Goal: Transaction & Acquisition: Purchase product/service

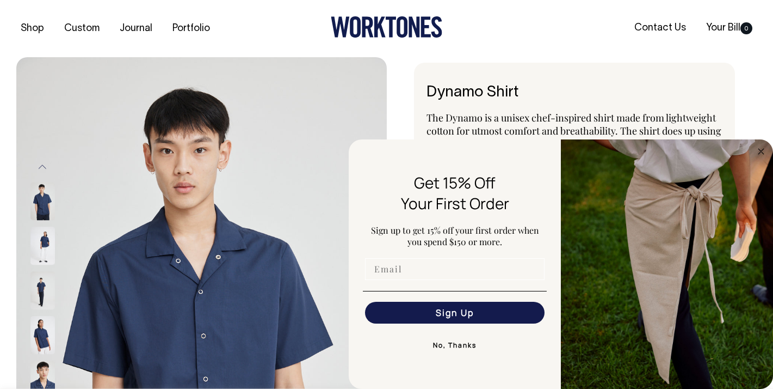
click at [384, 268] on input "Email" at bounding box center [455, 269] width 180 height 22
type input "emmaevans306@gmail.com"
click at [454, 319] on button "Sign Up" at bounding box center [455, 312] width 180 height 22
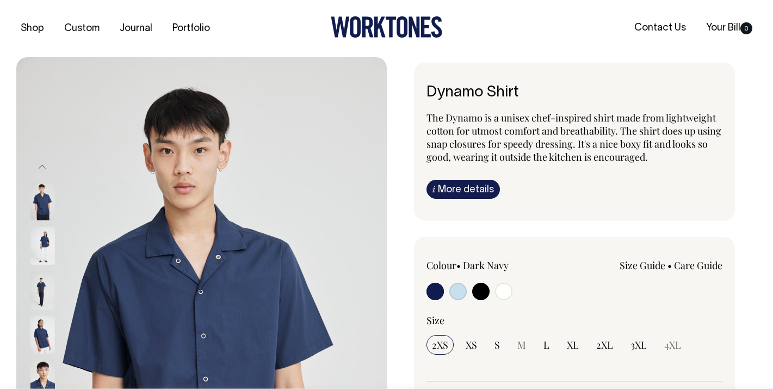
click at [453, 294] on input "radio" at bounding box center [458, 290] width 17 height 17
radio input "true"
select select "True Blue"
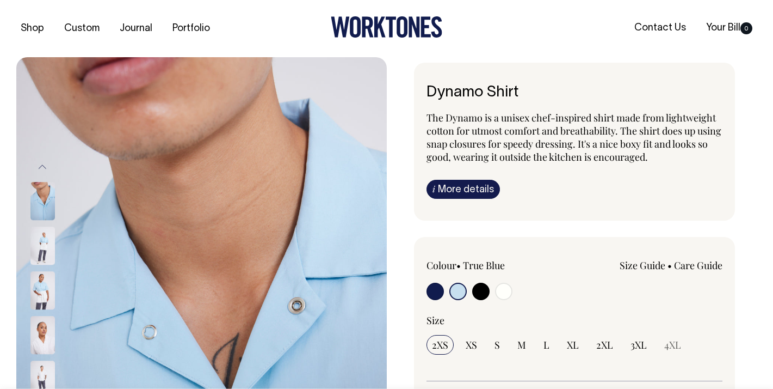
click at [34, 236] on img at bounding box center [42, 246] width 24 height 38
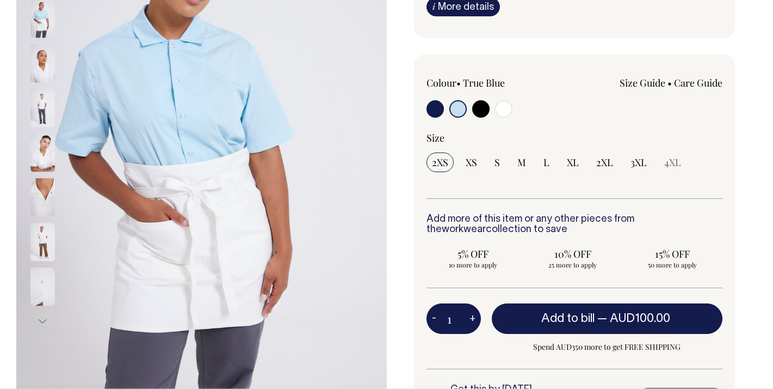
scroll to position [183, 0]
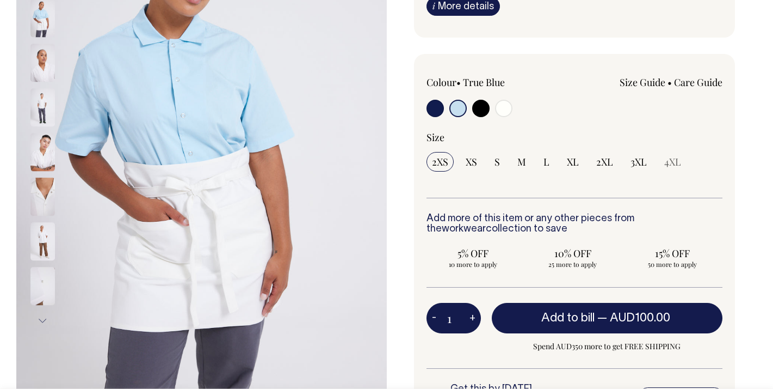
click at [40, 72] on img at bounding box center [42, 63] width 24 height 38
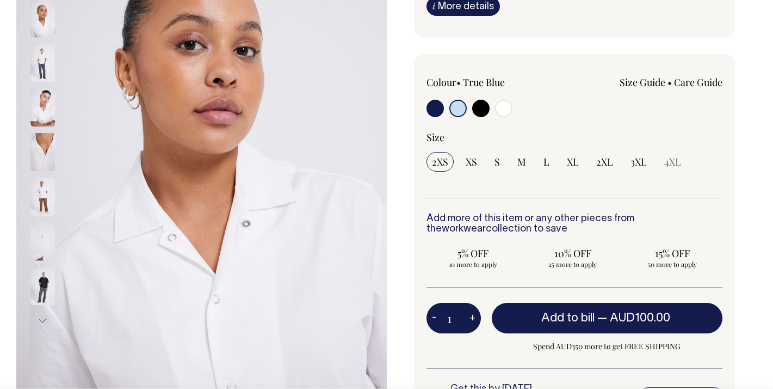
click at [45, 171] on div at bounding box center [57, 152] width 54 height 45
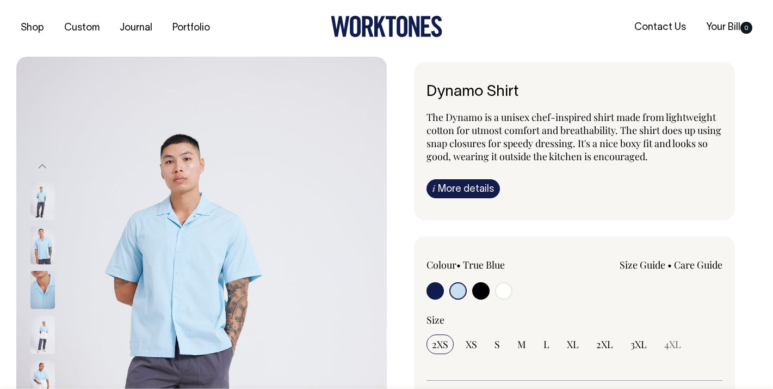
scroll to position [0, 0]
click at [38, 258] on img at bounding box center [42, 246] width 24 height 38
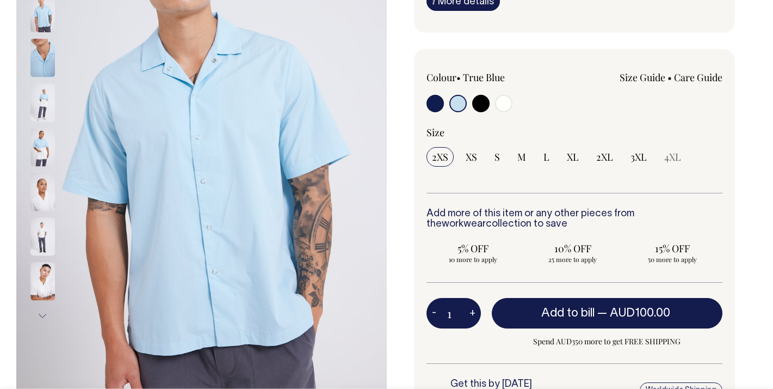
scroll to position [188, 0]
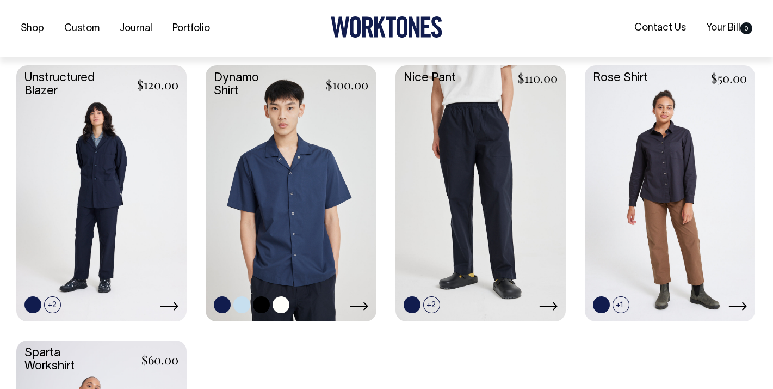
scroll to position [461, 0]
click at [242, 300] on link at bounding box center [241, 303] width 17 height 17
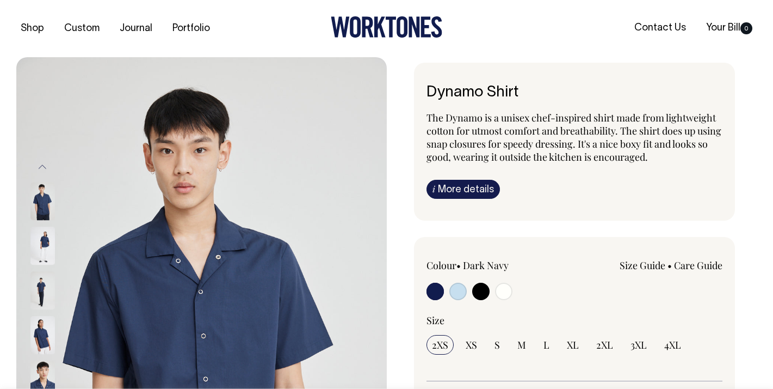
radio input "true"
select select "True Blue"
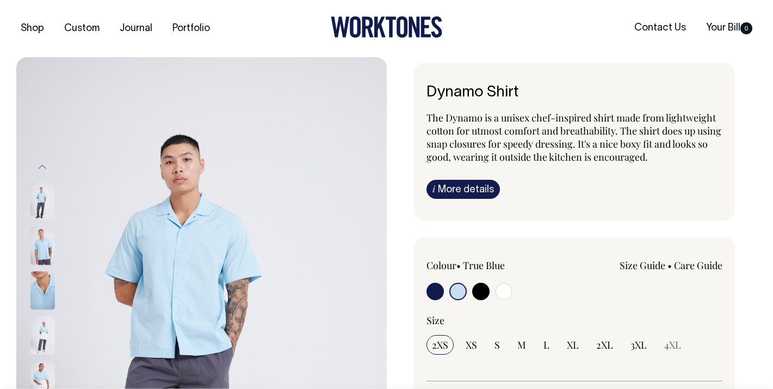
click at [652, 262] on link "Size Guide" at bounding box center [643, 264] width 46 height 13
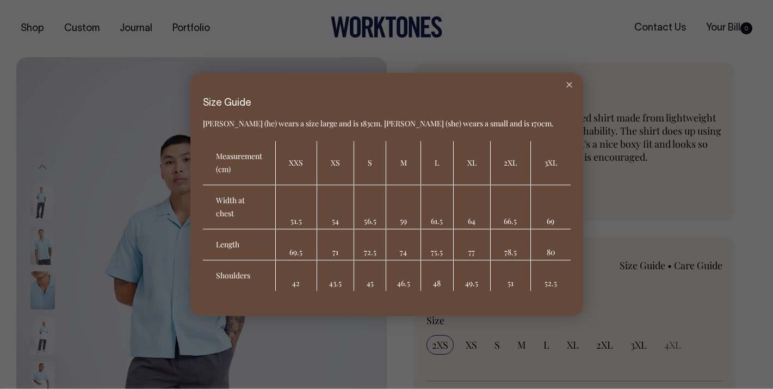
click at [569, 84] on icon at bounding box center [570, 84] width 6 height 5
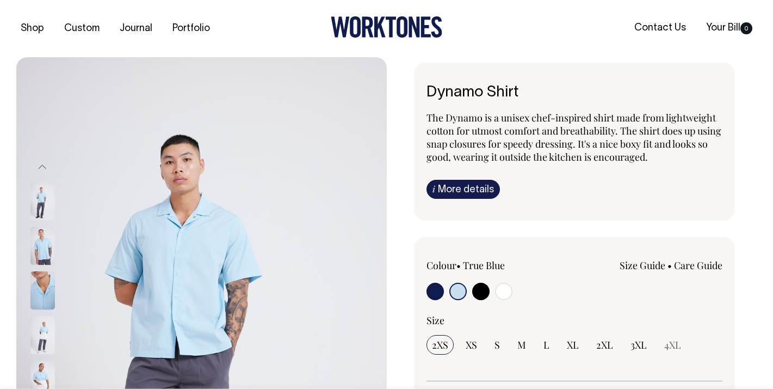
click at [167, 311] on img at bounding box center [201, 335] width 371 height 556
click at [41, 245] on img at bounding box center [42, 246] width 24 height 38
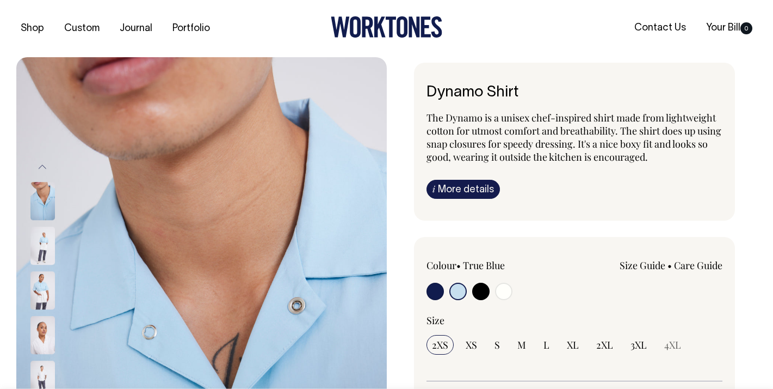
click at [40, 245] on img at bounding box center [42, 246] width 24 height 38
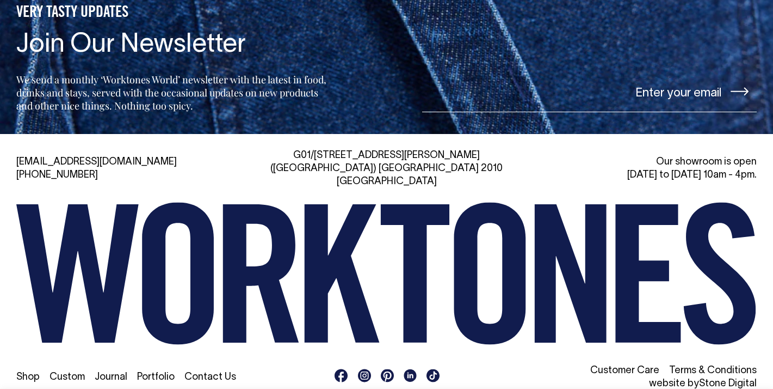
scroll to position [1718, 0]
click at [361, 368] on rect at bounding box center [364, 374] width 13 height 13
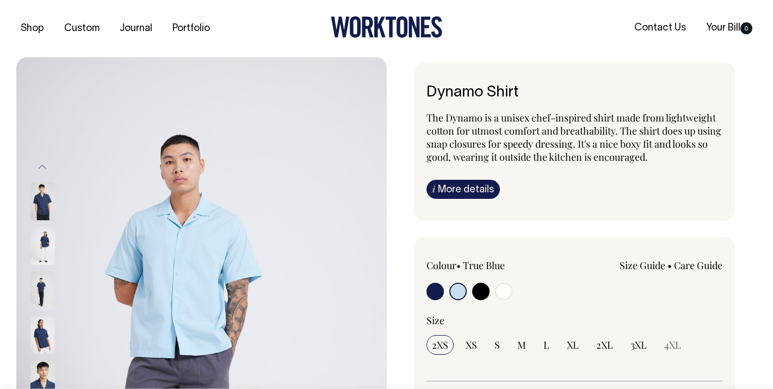
select select "True Blue"
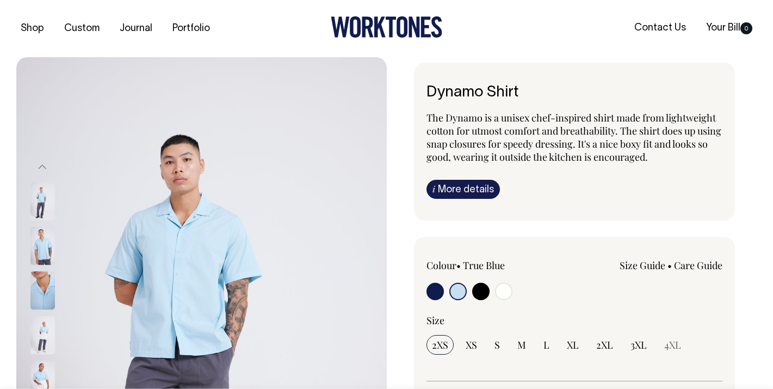
click at [454, 292] on input "radio" at bounding box center [458, 290] width 17 height 17
click at [436, 289] on input "radio" at bounding box center [435, 290] width 17 height 17
radio input "true"
select select "Dark Navy"
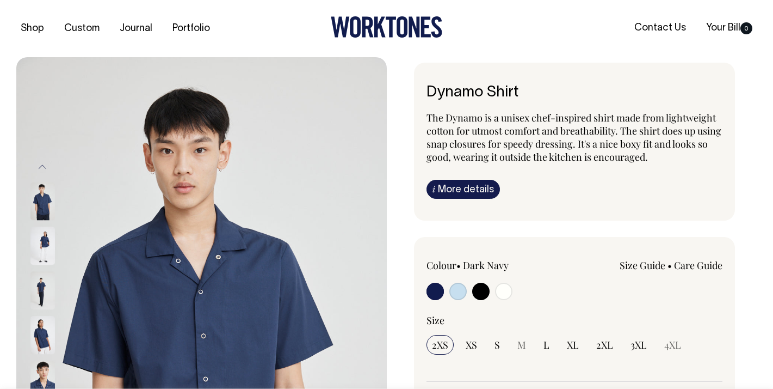
click at [458, 289] on input "radio" at bounding box center [458, 290] width 17 height 17
radio input "true"
select select "True Blue"
